Goal: Task Accomplishment & Management: Complete application form

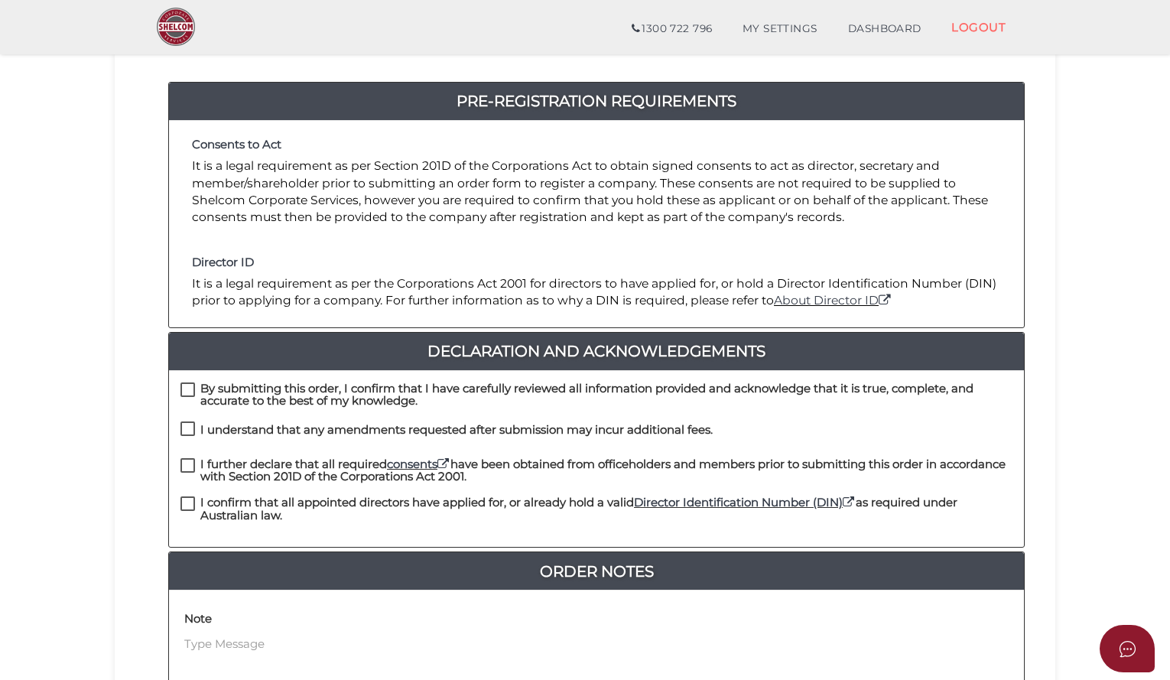
scroll to position [240, 0]
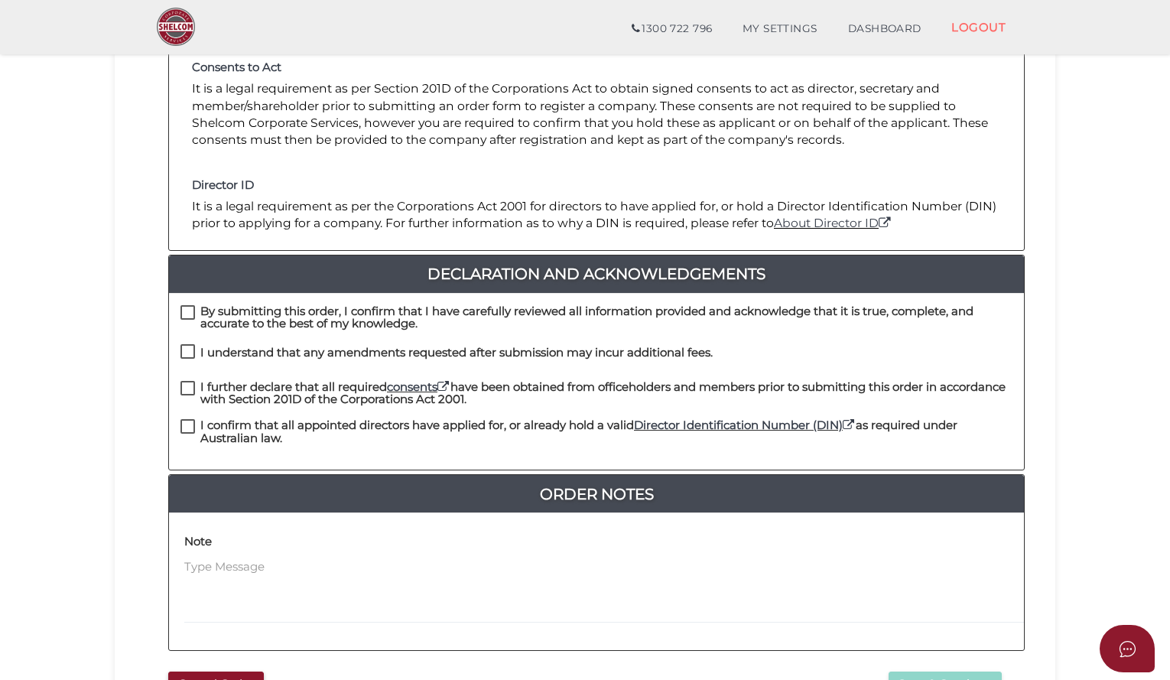
click at [193, 305] on label "By submitting this order, I confirm that I have carefully reviewed all informat…" at bounding box center [597, 314] width 832 height 19
checkbox input "true"
click at [190, 347] on label "I understand that any amendments requested after submission may incur additiona…" at bounding box center [447, 356] width 532 height 19
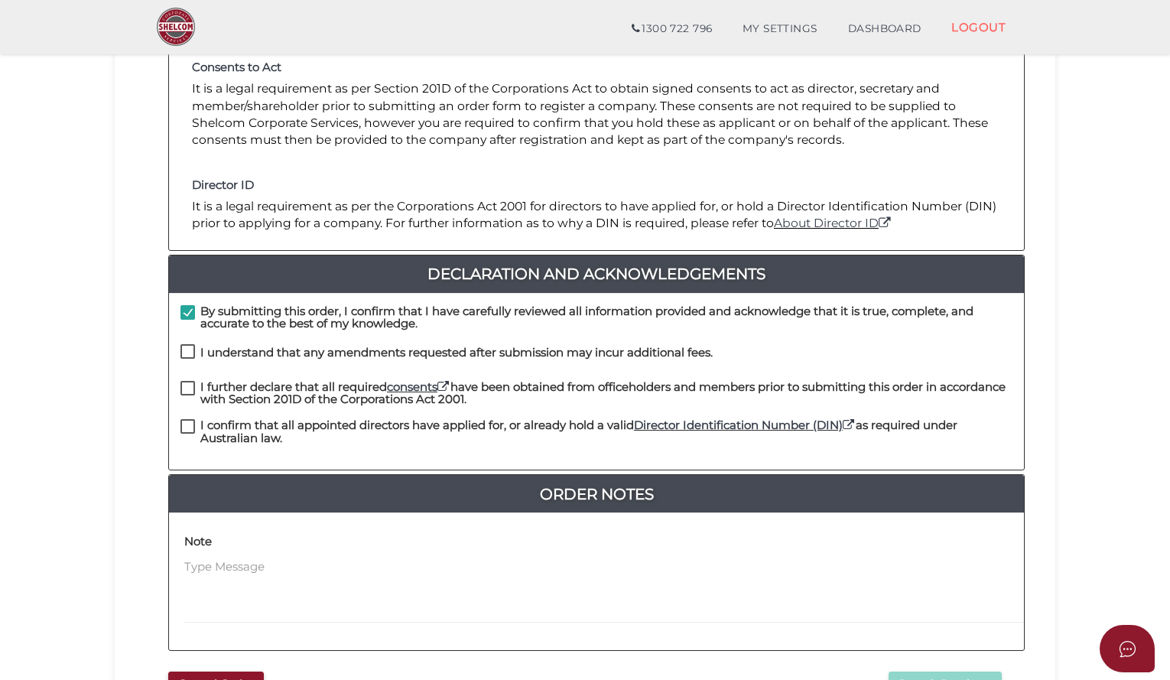
checkbox input "true"
click at [186, 381] on label "I further declare that all required consents have been obtained from officehold…" at bounding box center [597, 390] width 832 height 19
checkbox input "true"
click at [190, 419] on label "I confirm that all appointed directors have applied for, or already hold a vali…" at bounding box center [597, 428] width 832 height 19
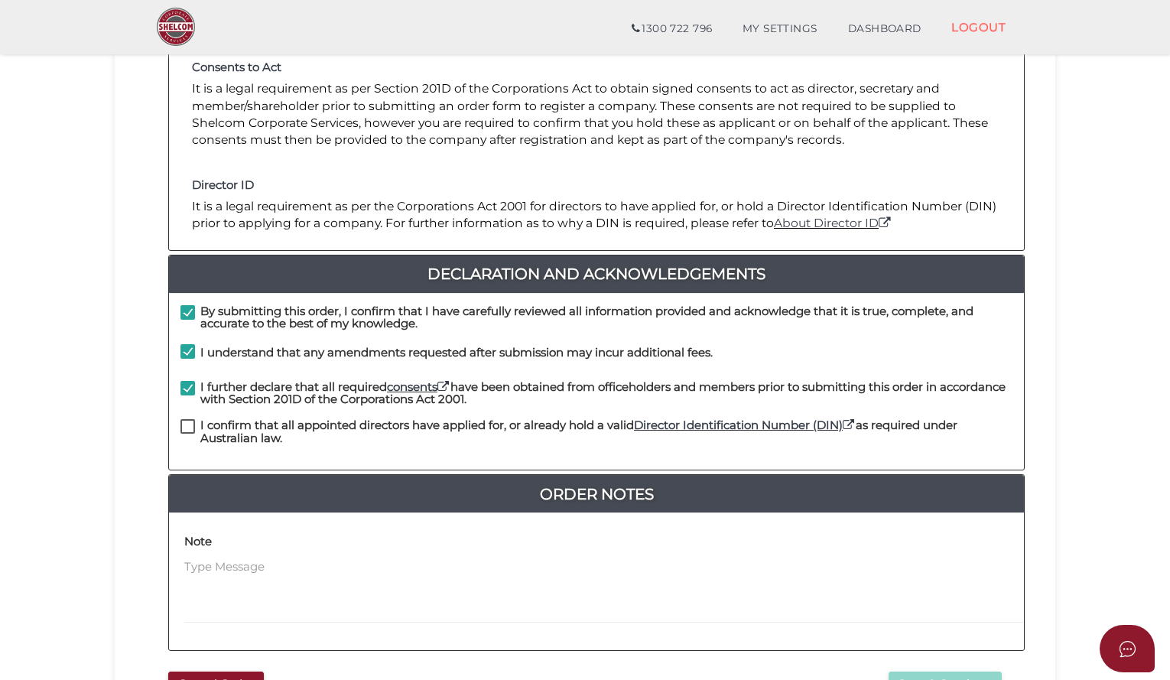
checkbox input "true"
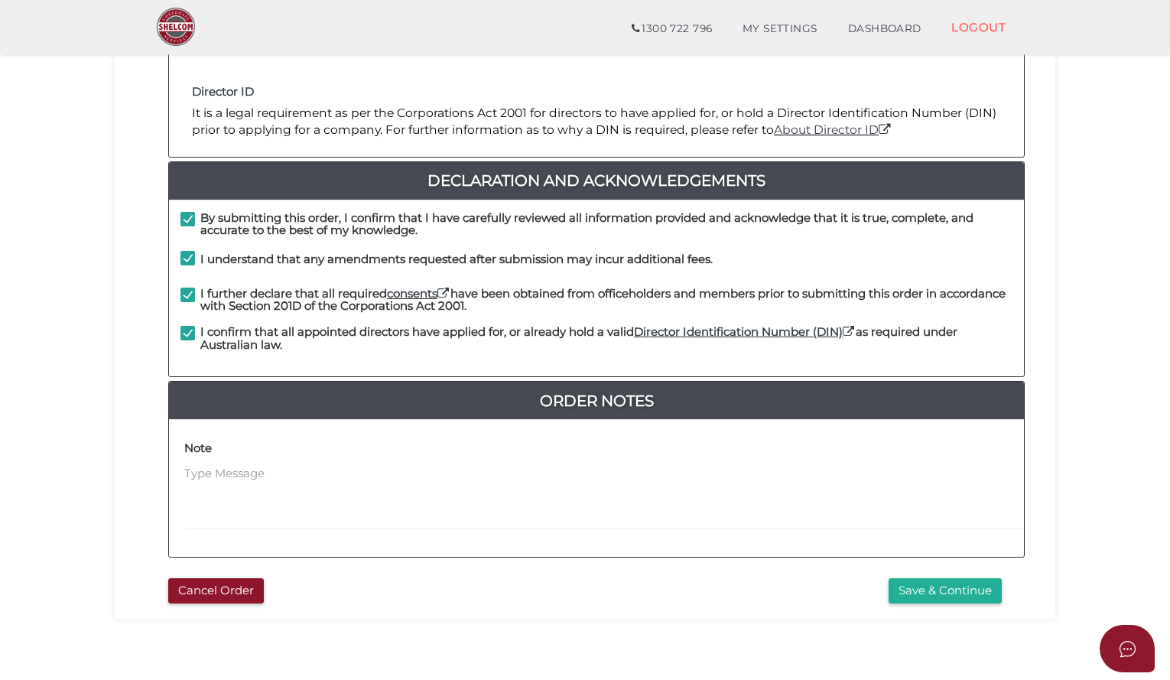
scroll to position [335, 0]
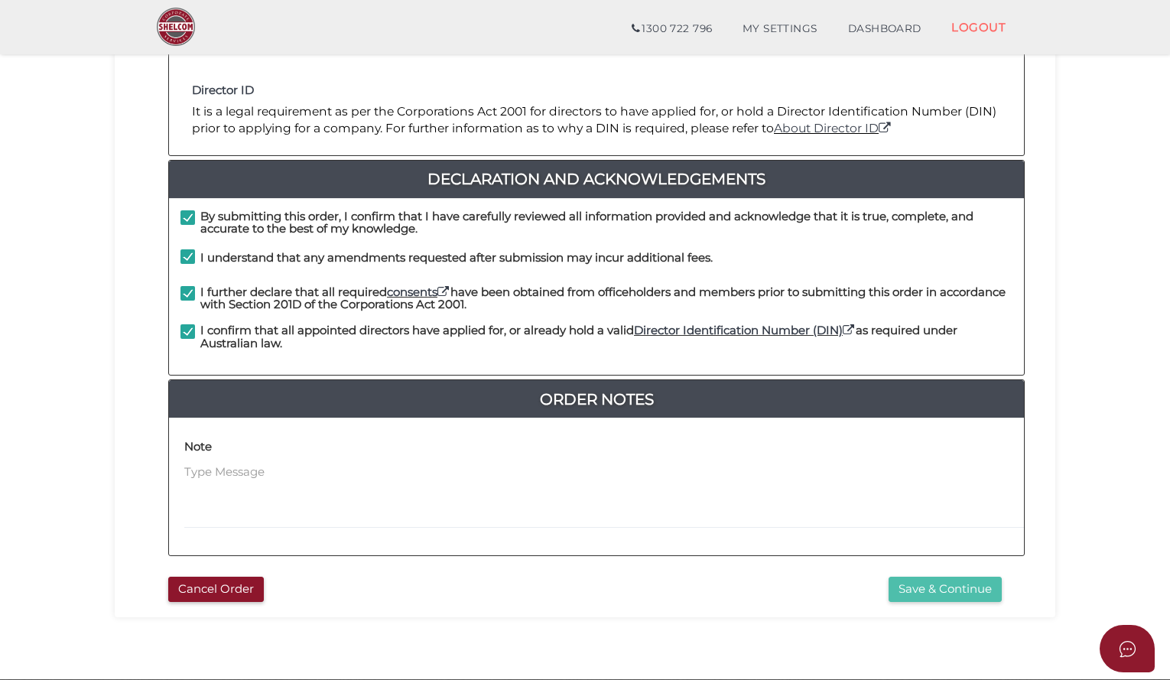
click at [929, 577] on button "Save & Continue" at bounding box center [945, 589] width 113 height 25
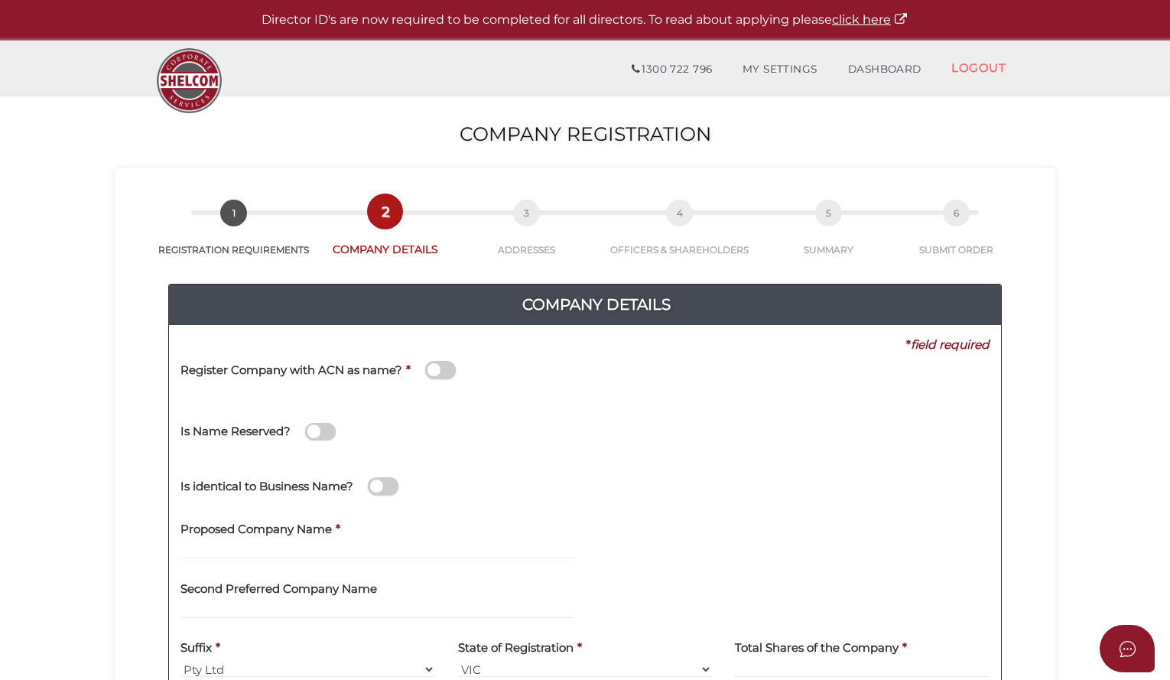
click at [278, 541] on label "Proposed Company Name" at bounding box center [256, 527] width 151 height 31
click at [274, 544] on input "text" at bounding box center [377, 550] width 393 height 17
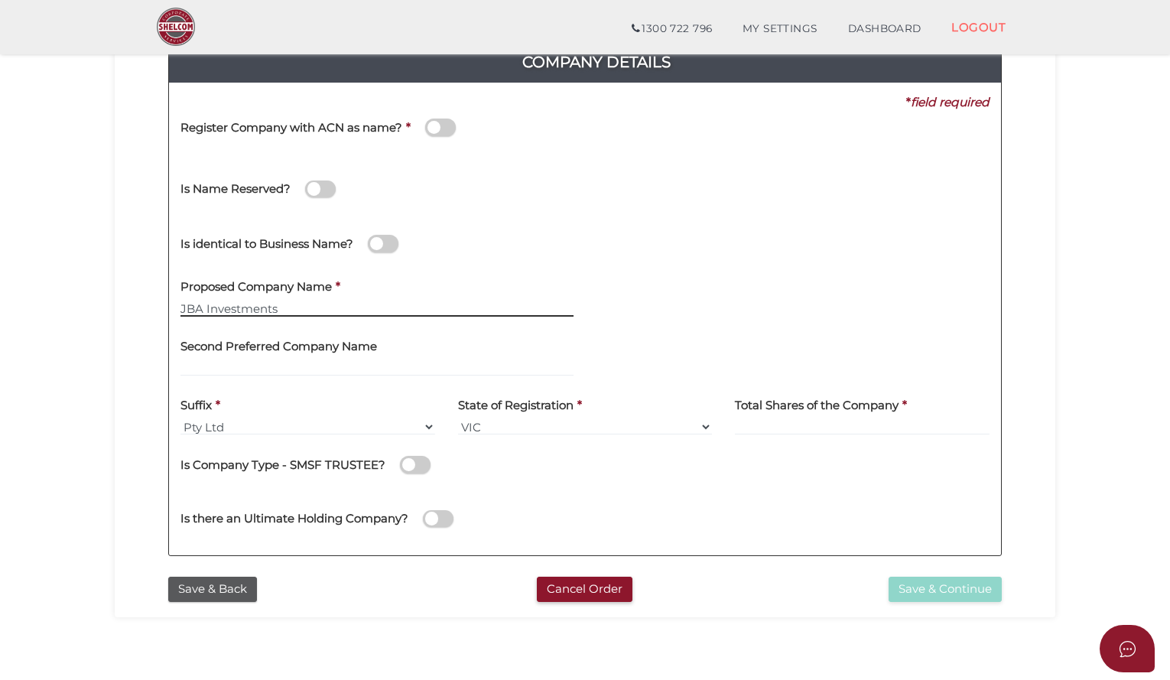
scroll to position [226, 0]
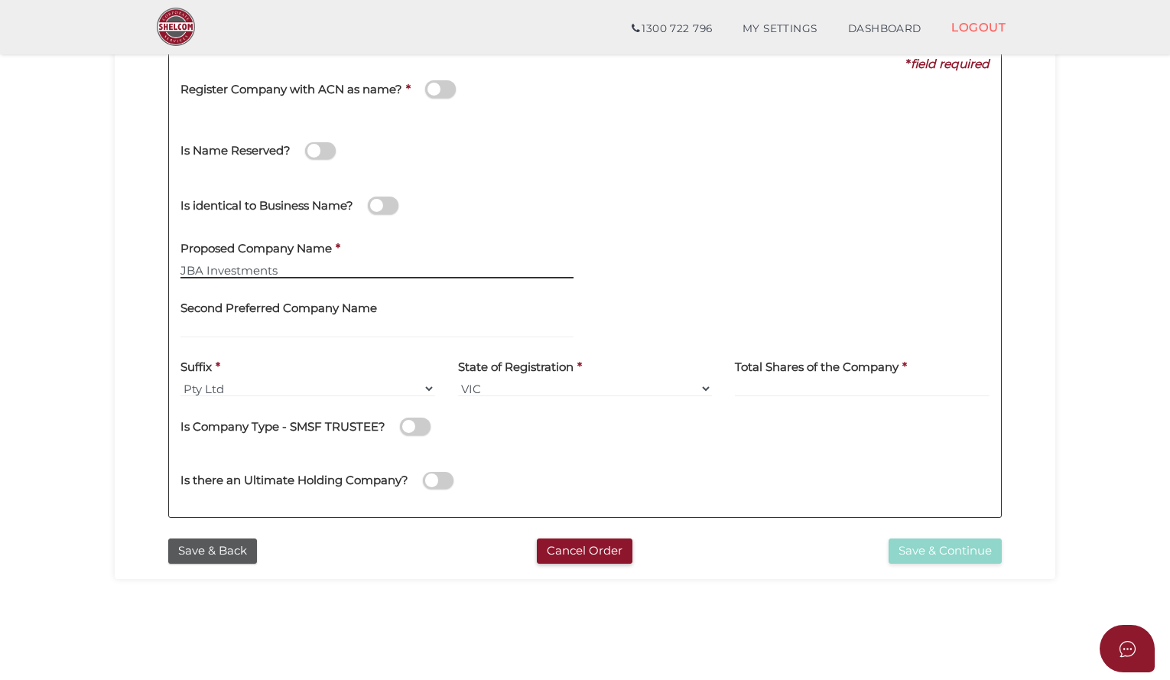
type input "JBA Investments"
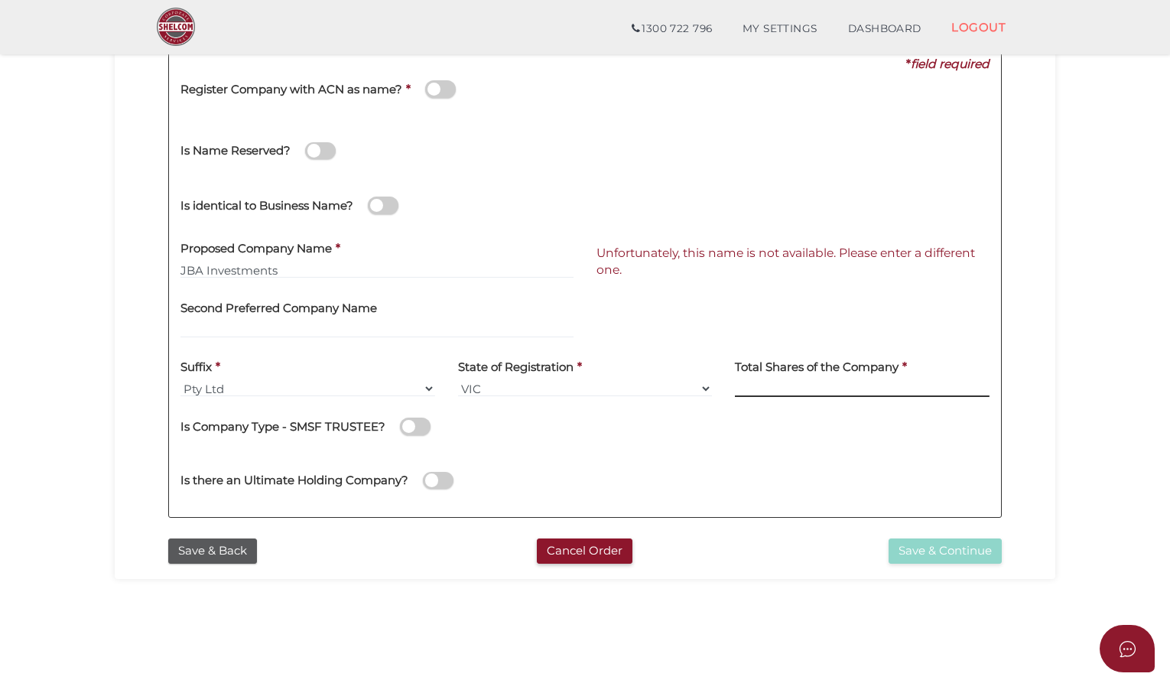
click at [756, 390] on input at bounding box center [862, 388] width 255 height 17
type input "300"
click at [202, 270] on input "JBA Investments" at bounding box center [377, 270] width 393 height 17
click at [317, 310] on h4 "Second Preferred Company Name" at bounding box center [279, 308] width 197 height 13
click at [202, 269] on input "JAB Investments" at bounding box center [377, 270] width 393 height 17
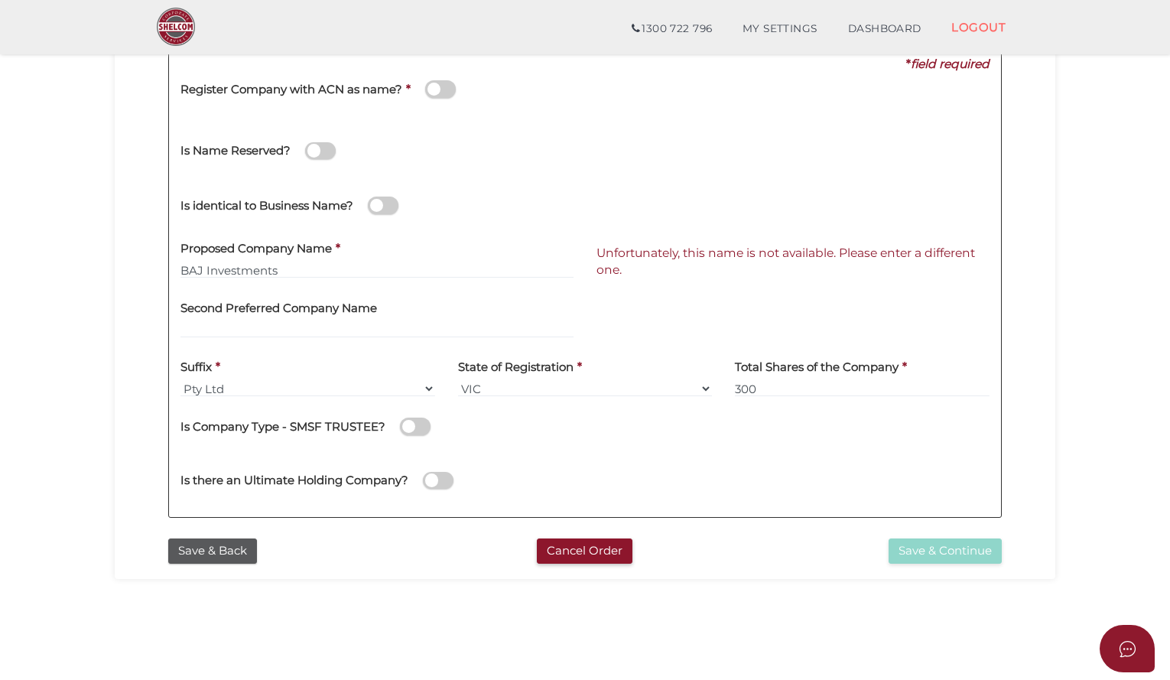
click at [623, 298] on div at bounding box center [793, 298] width 393 height 17
click at [197, 269] on input "BAJ Investments" at bounding box center [377, 270] width 393 height 17
click at [477, 298] on div "Second Preferred Company Name" at bounding box center [377, 314] width 393 height 48
click at [194, 272] on input "BJA Investments" at bounding box center [377, 270] width 393 height 17
click at [721, 291] on div at bounding box center [793, 298] width 393 height 17
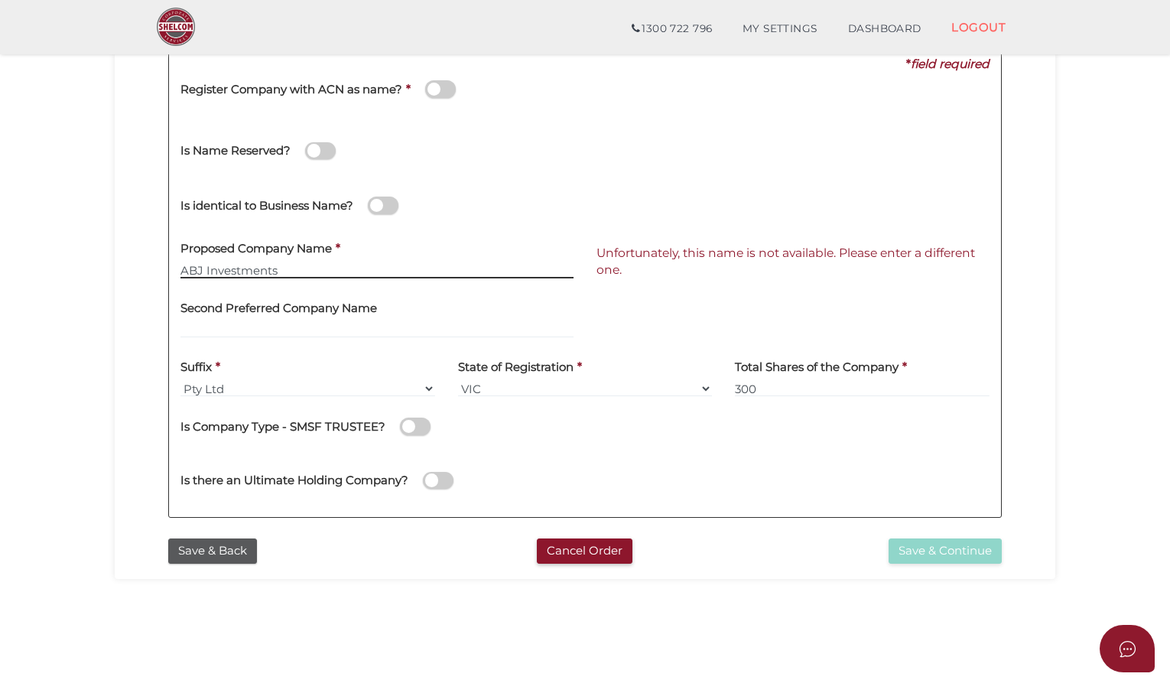
click at [202, 270] on input "ABJ Investments" at bounding box center [377, 270] width 393 height 17
type input "AJB Investments"
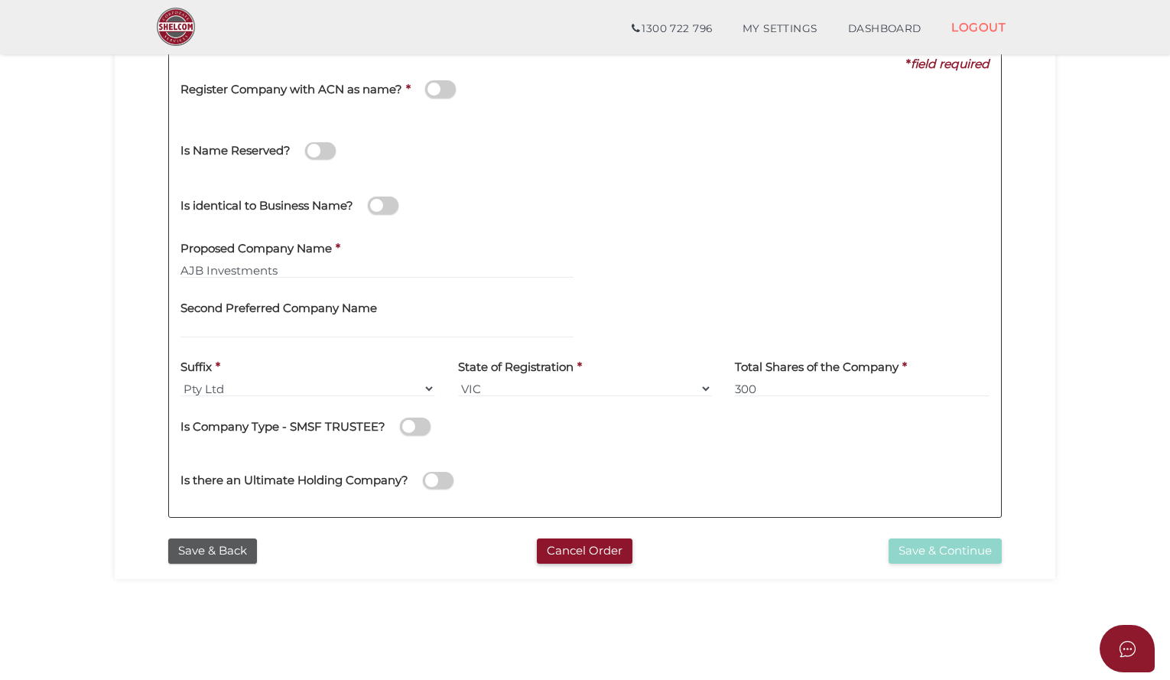
click at [556, 303] on div "Second Preferred Company Name" at bounding box center [377, 314] width 393 height 48
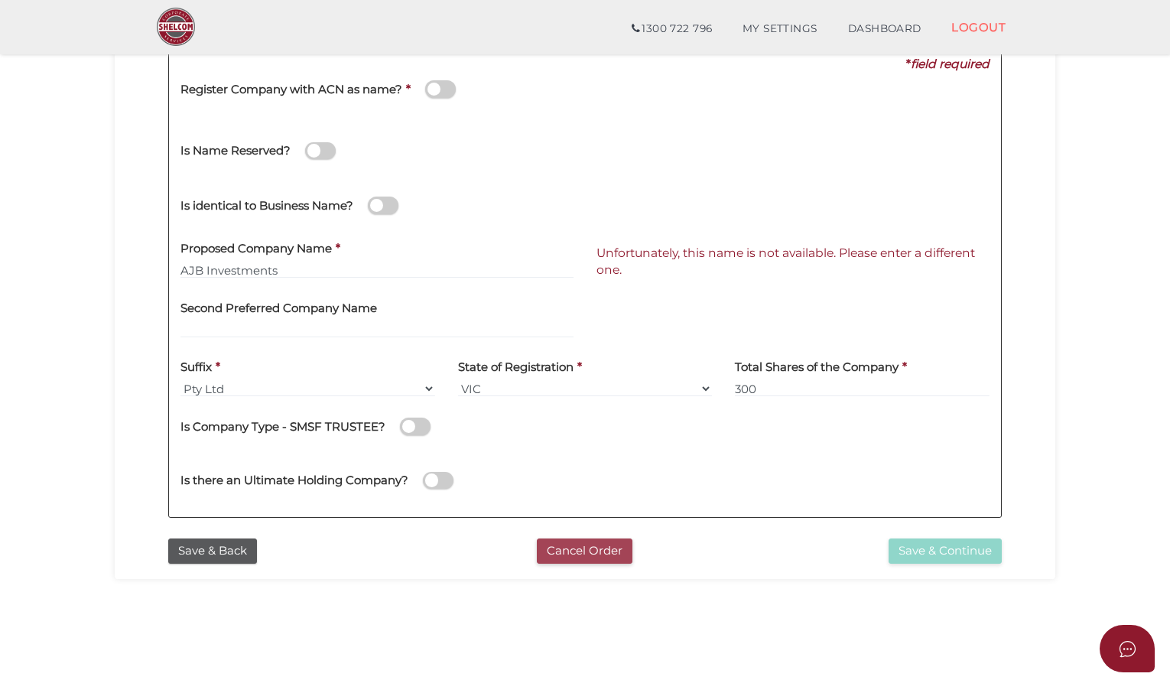
click at [585, 552] on button "Cancel Order" at bounding box center [585, 551] width 96 height 25
